Goal: Transaction & Acquisition: Download file/media

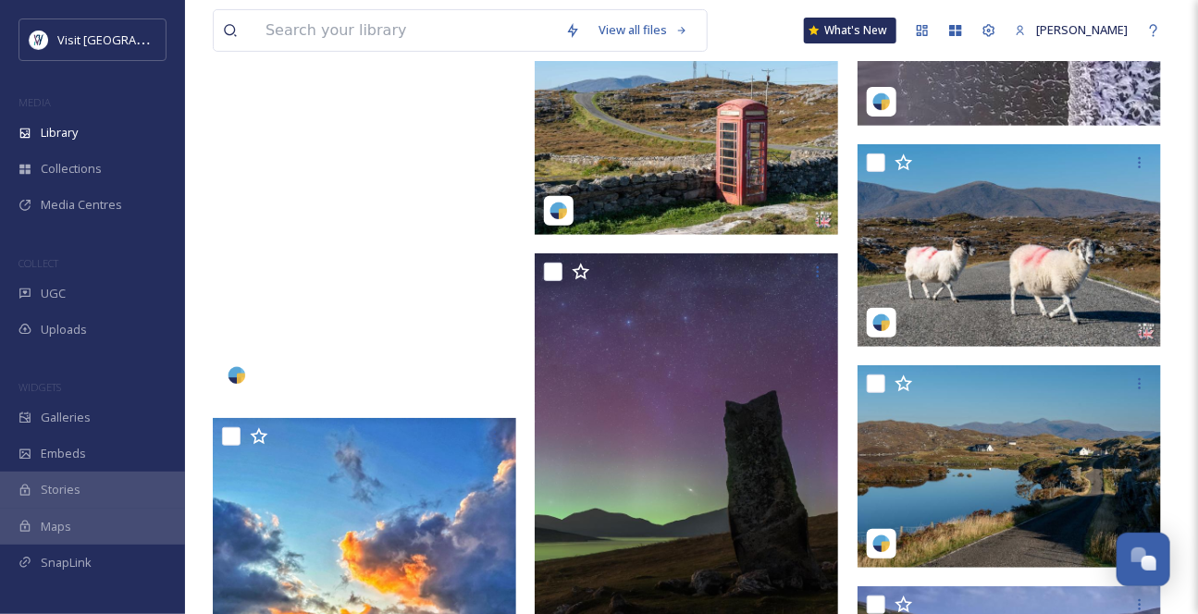
scroll to position [2860, 0]
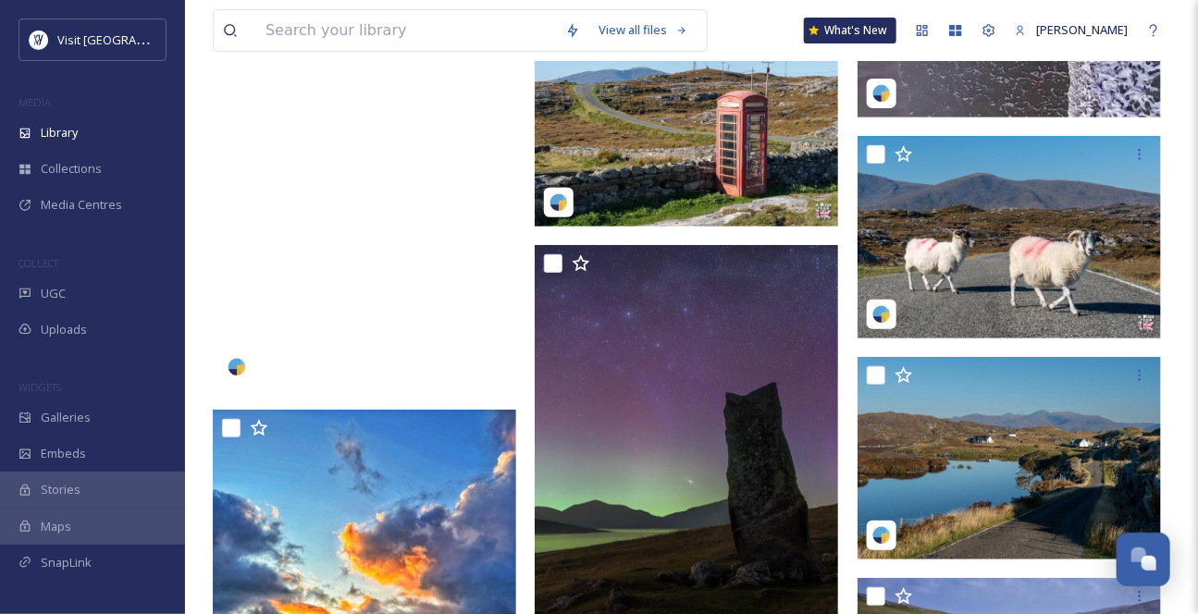
click at [422, 309] on video "__t0ny_____-1756133044468.mp4" at bounding box center [365, 122] width 304 height 540
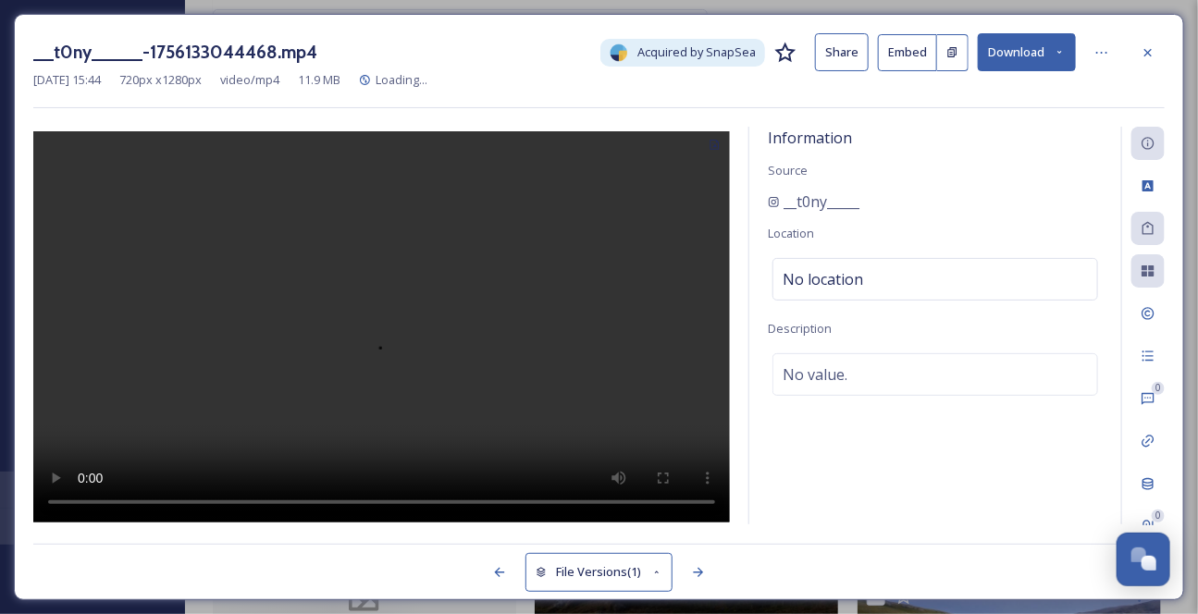
scroll to position [2301, 0]
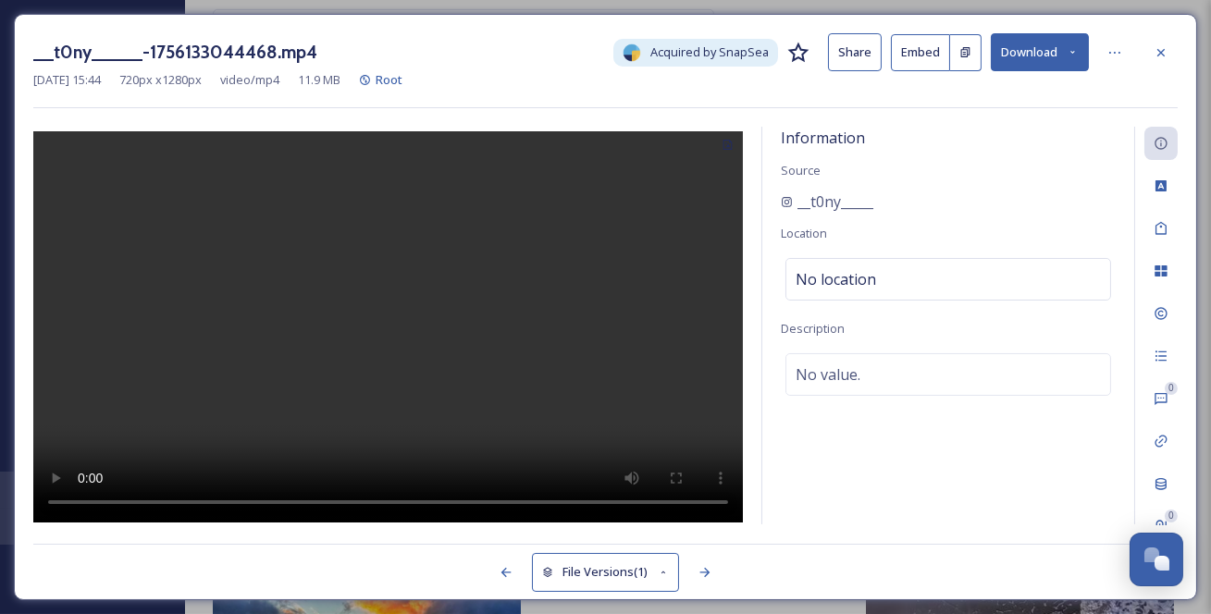
click at [1087, 53] on div "__t0ny_____-1756133044468.mp4 Acquired by SnapSea Share Embed Download" at bounding box center [605, 52] width 1145 height 38
click at [1090, 49] on div "__t0ny_____-1756133044468.mp4 Acquired by SnapSea Share Embed Download" at bounding box center [605, 52] width 1145 height 38
click at [1060, 55] on button "Download" at bounding box center [1040, 52] width 98 height 38
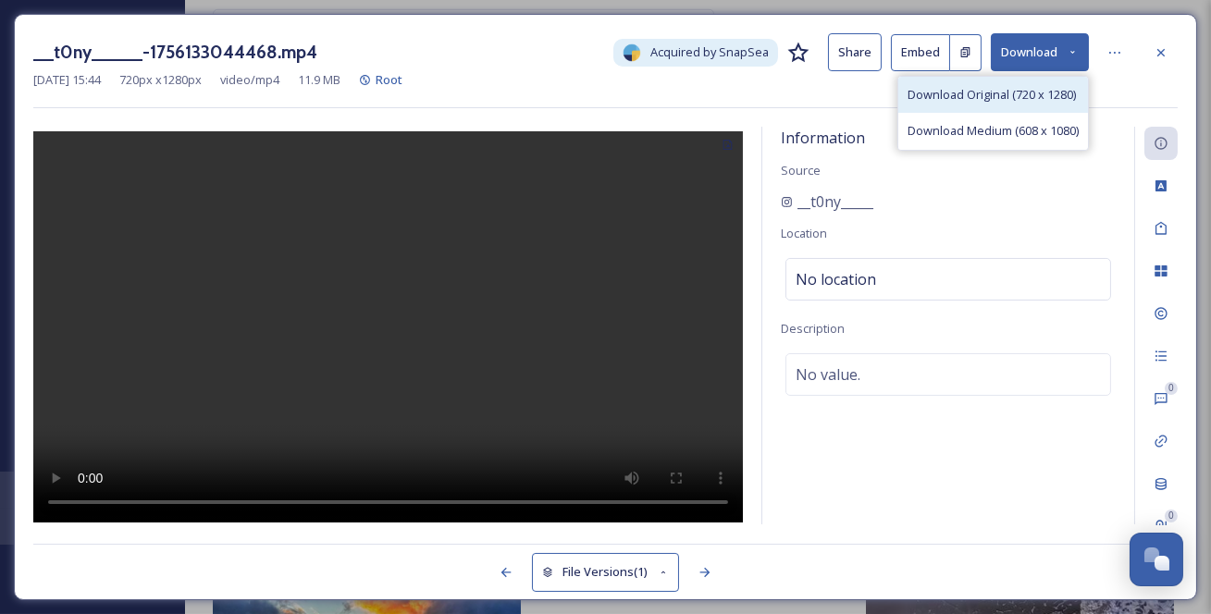
click at [1018, 100] on span "Download Original (720 x 1280)" at bounding box center [992, 95] width 168 height 18
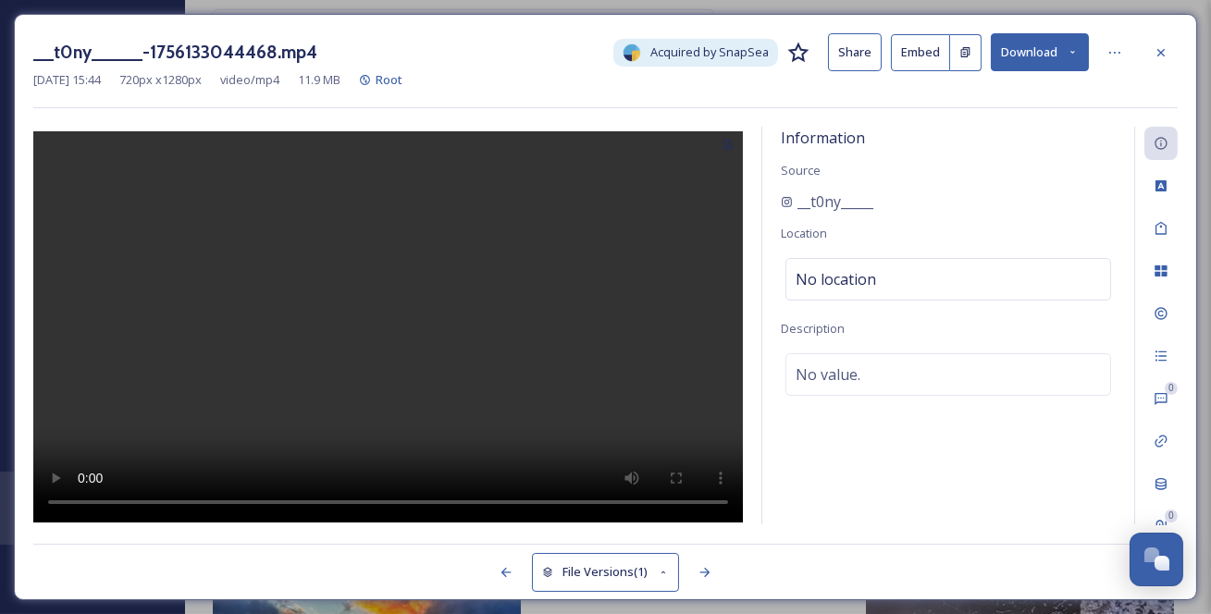
click at [1166, 60] on icon at bounding box center [1161, 52] width 15 height 15
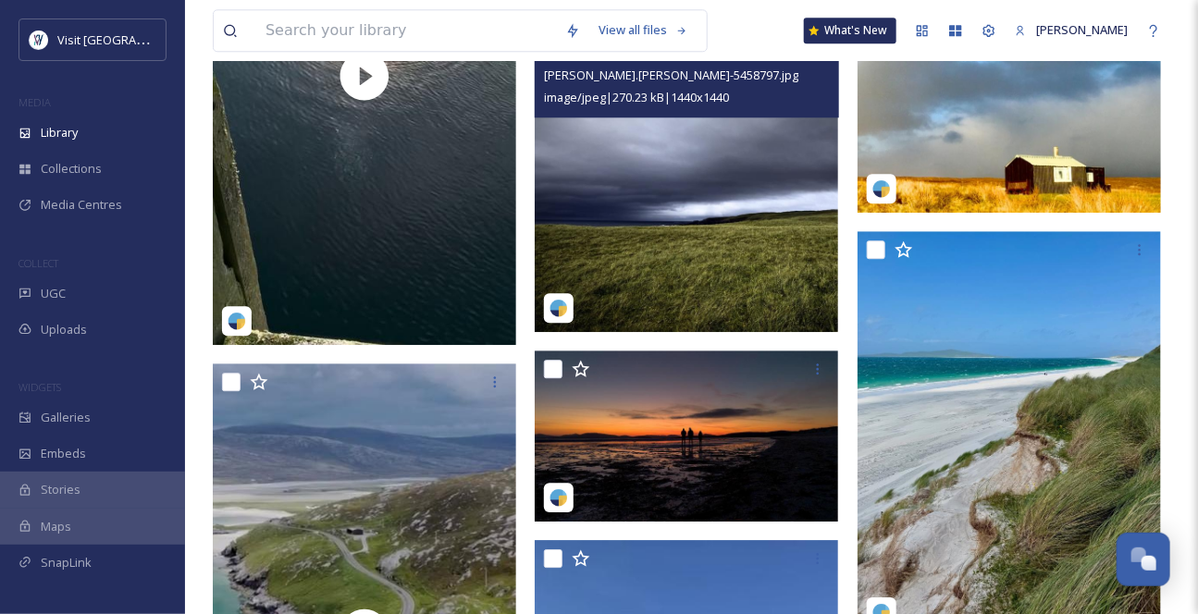
scroll to position [1797, 0]
